Goal: Transaction & Acquisition: Purchase product/service

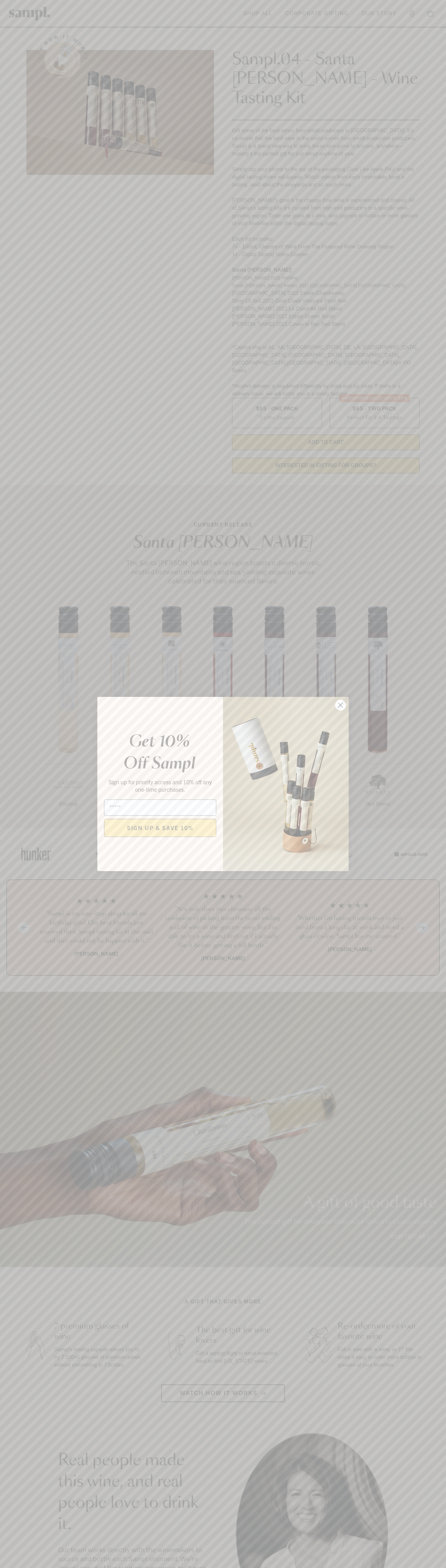
click at [341, 705] on icon "Close dialog" at bounding box center [340, 704] width 4 height 4
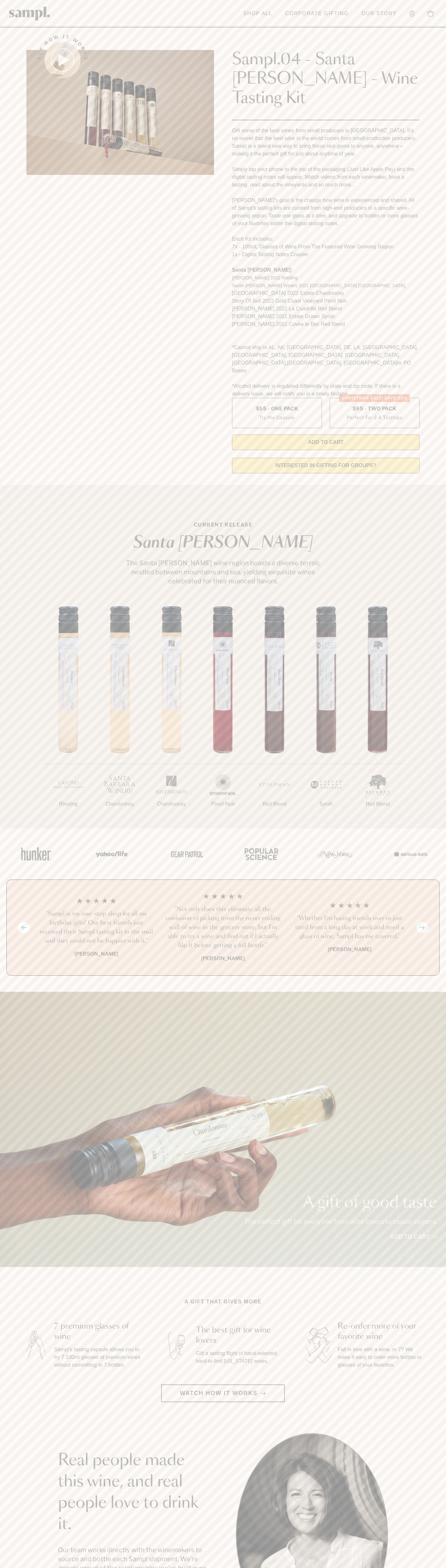
click at [38, 27] on header "Toggle navigation menu Shop All Corporate Gifting Our Story Account Story Shop …" at bounding box center [223, 14] width 446 height 27
click at [440, 1433] on section "Real people made this wine, and real people love to drink it. Our team works di…" at bounding box center [223, 1533] width 446 height 202
click at [3, 1567] on html "Skip to main content Toggle navigation menu Shop All Corporate Gifting Our Stor…" at bounding box center [223, 1304] width 446 height 2608
click at [22, 1227] on main "See how it works Sampl.04 - Santa [PERSON_NAME] - Wine Tasting Kit Gift some of…" at bounding box center [223, 1228] width 446 height 2458
click at [375, 398] on label "Christmas SALE! Save 20% $95 - Two Pack Perfect For 2-4 Tastings" at bounding box center [375, 413] width 90 height 30
